Goal: Transaction & Acquisition: Download file/media

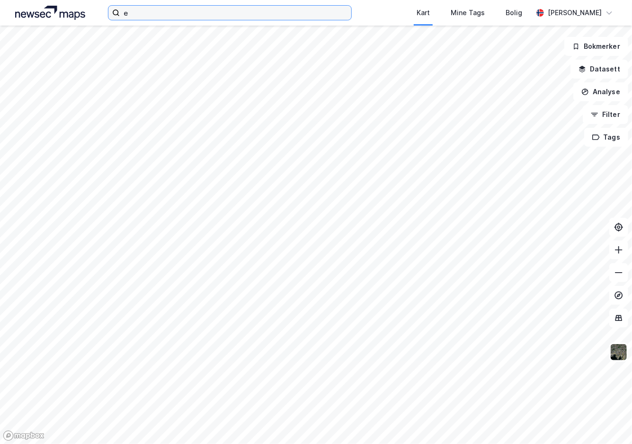
click at [172, 9] on input "e" at bounding box center [236, 13] width 232 height 14
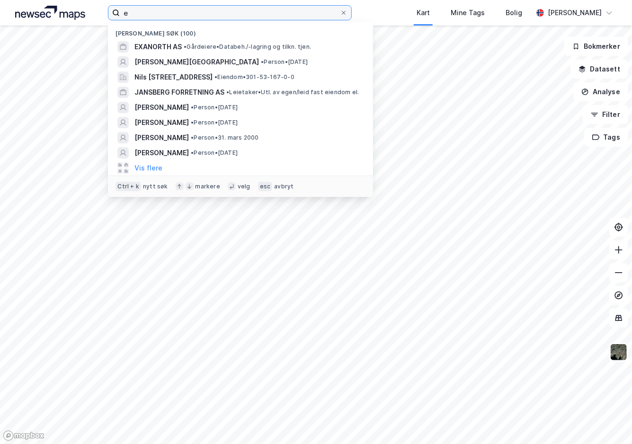
type input "e"
click at [195, 49] on span "• Gårdeiere • Databeh./-lagring og tilkn. tjen." at bounding box center [247, 47] width 127 height 8
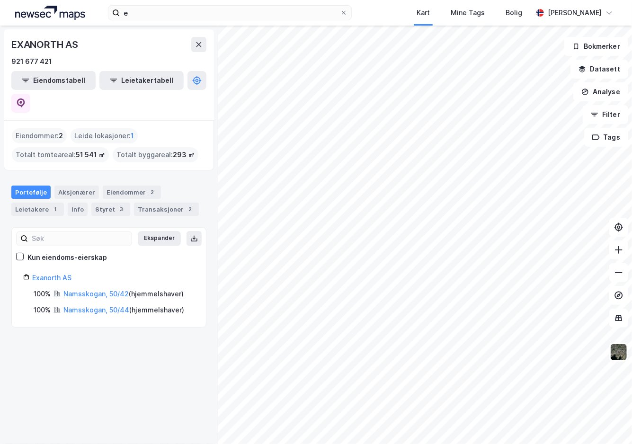
drag, startPoint x: 106, startPoint y: 265, endPoint x: 103, endPoint y: 269, distance: 5.4
click at [102, 290] on link "Namsskogan, 50/42" at bounding box center [95, 294] width 65 height 8
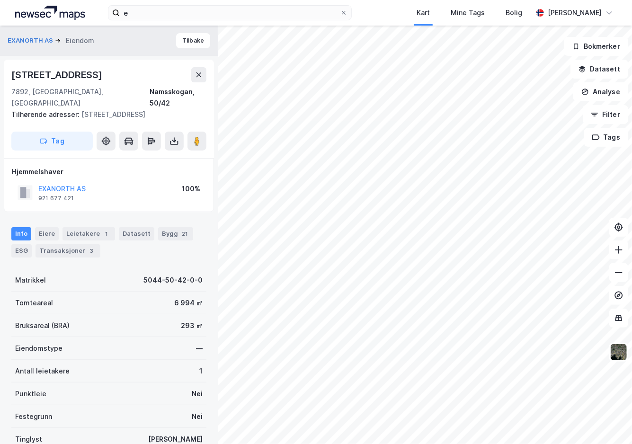
click at [168, 135] on button at bounding box center [174, 141] width 19 height 19
click at [161, 163] on div "Last ned grunnbok" at bounding box center [133, 160] width 101 height 15
